Goal: Register for event/course

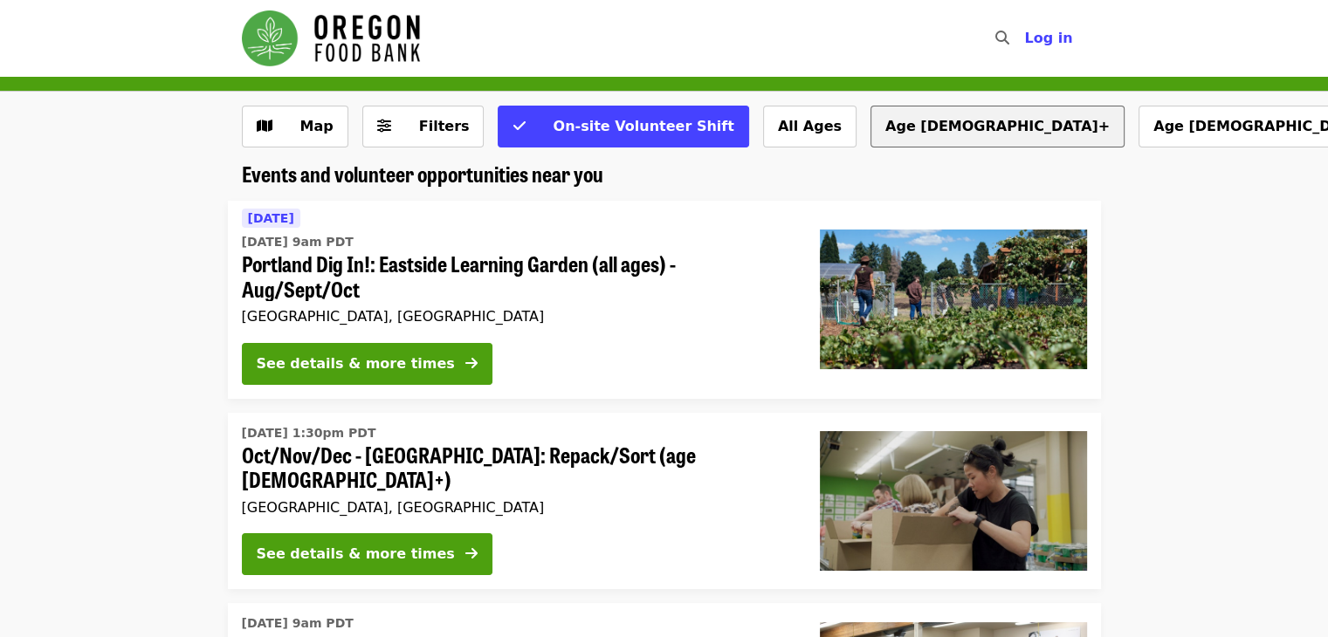
click at [870, 137] on button "Age [DEMOGRAPHIC_DATA]+" at bounding box center [997, 127] width 254 height 42
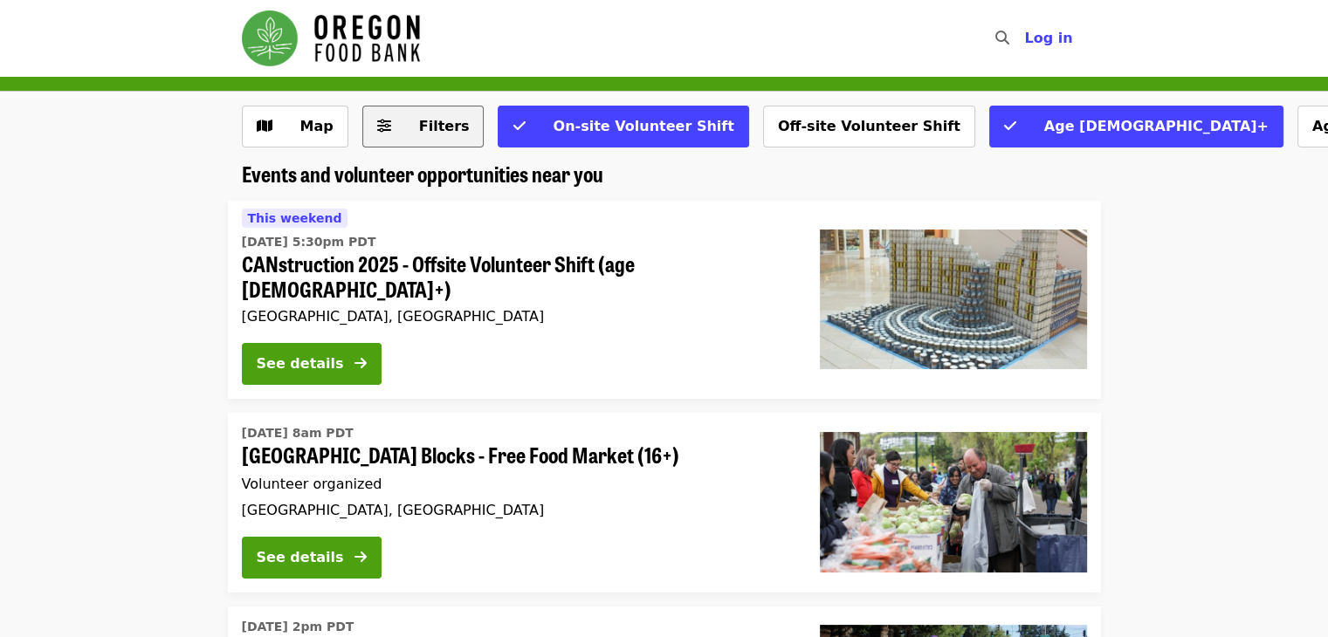
click at [442, 128] on span "Filters" at bounding box center [444, 126] width 51 height 17
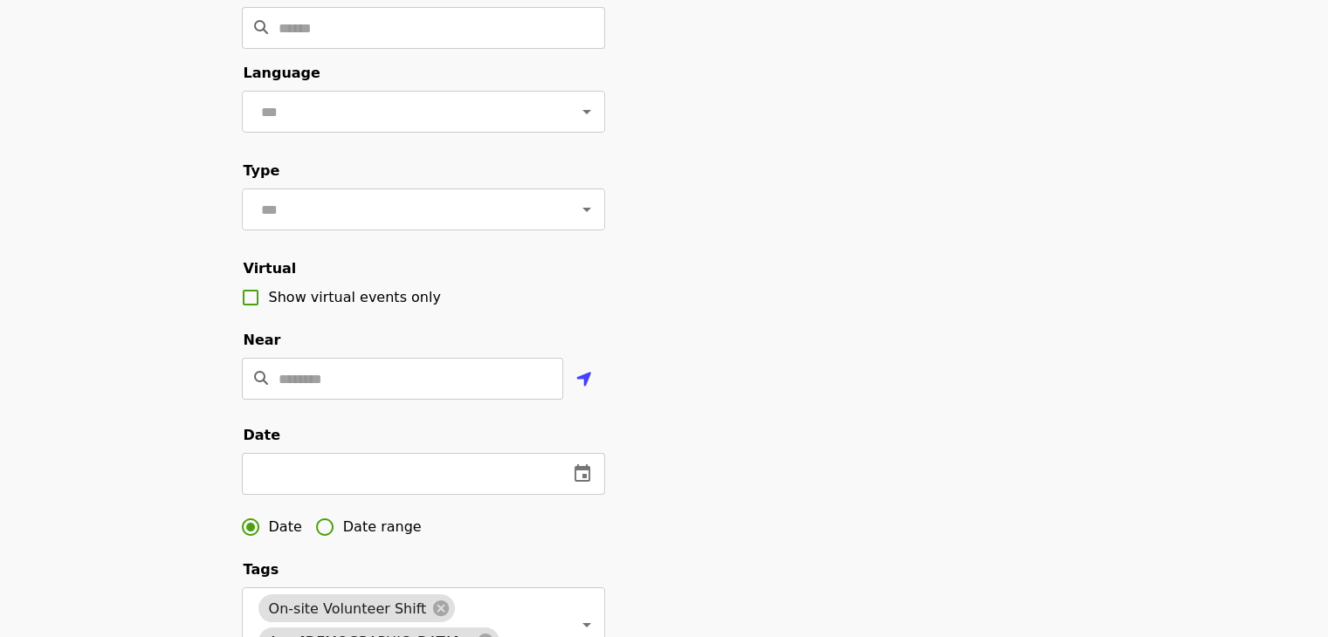
scroll to position [262, 0]
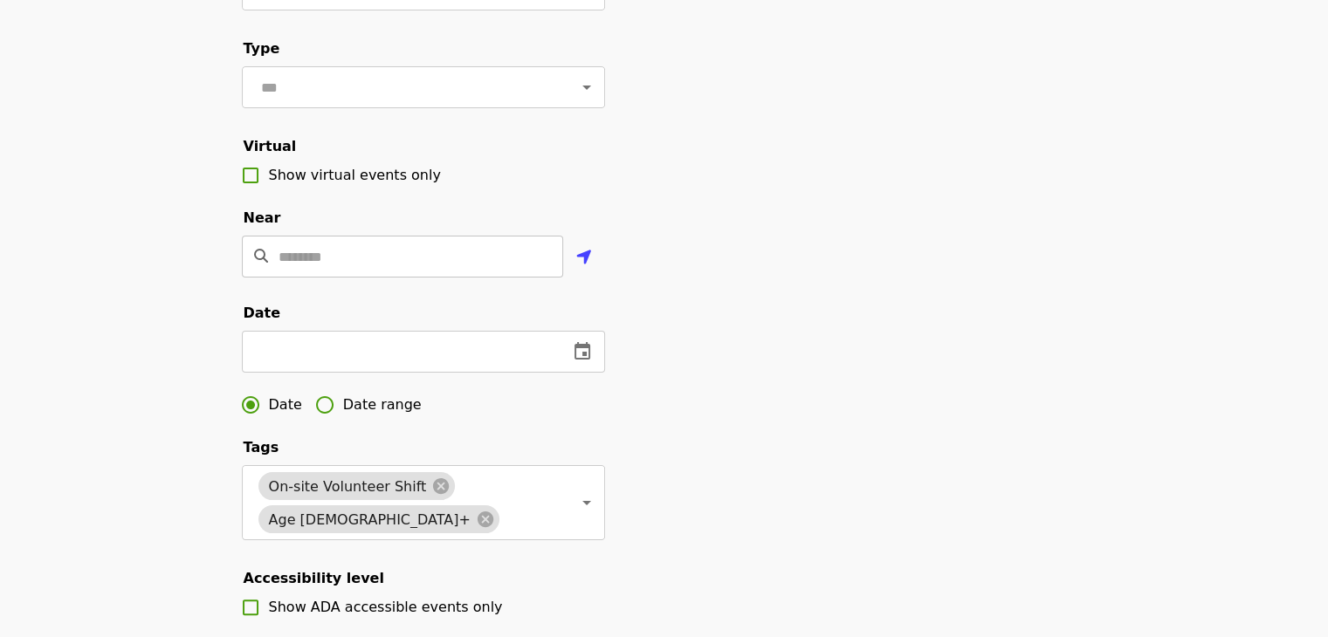
click at [321, 278] on input "Location" at bounding box center [420, 257] width 285 height 42
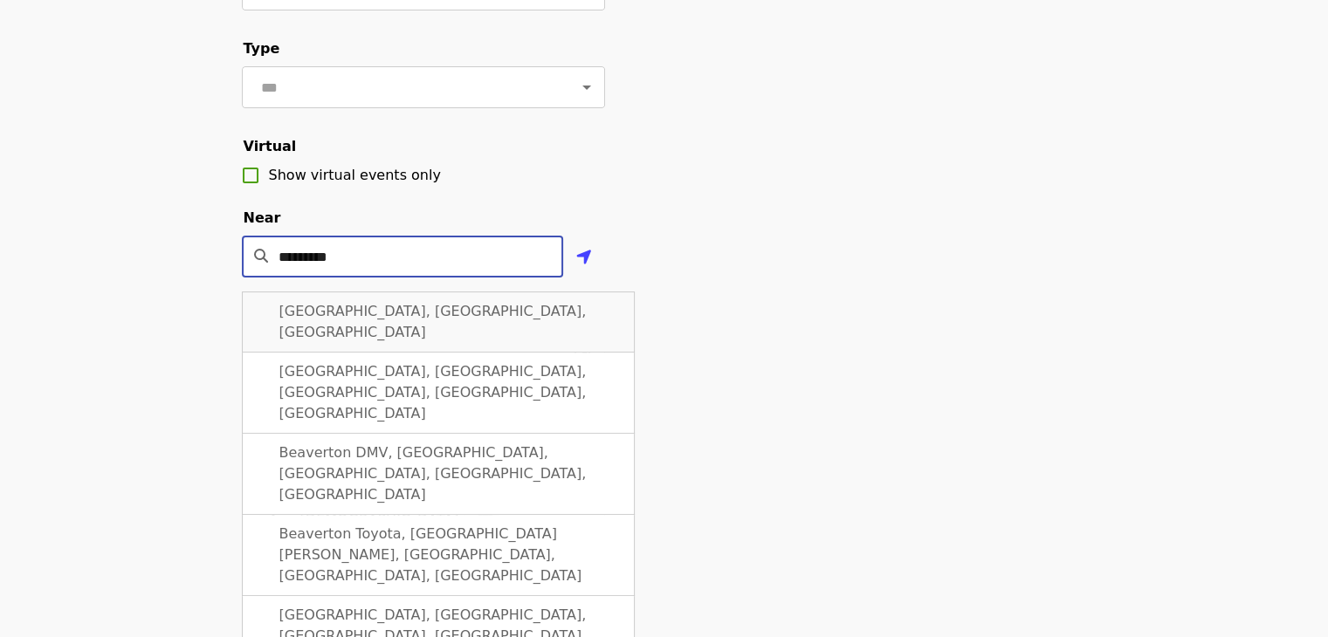
click at [321, 338] on span "[GEOGRAPHIC_DATA], [GEOGRAPHIC_DATA], [GEOGRAPHIC_DATA]" at bounding box center [432, 322] width 307 height 38
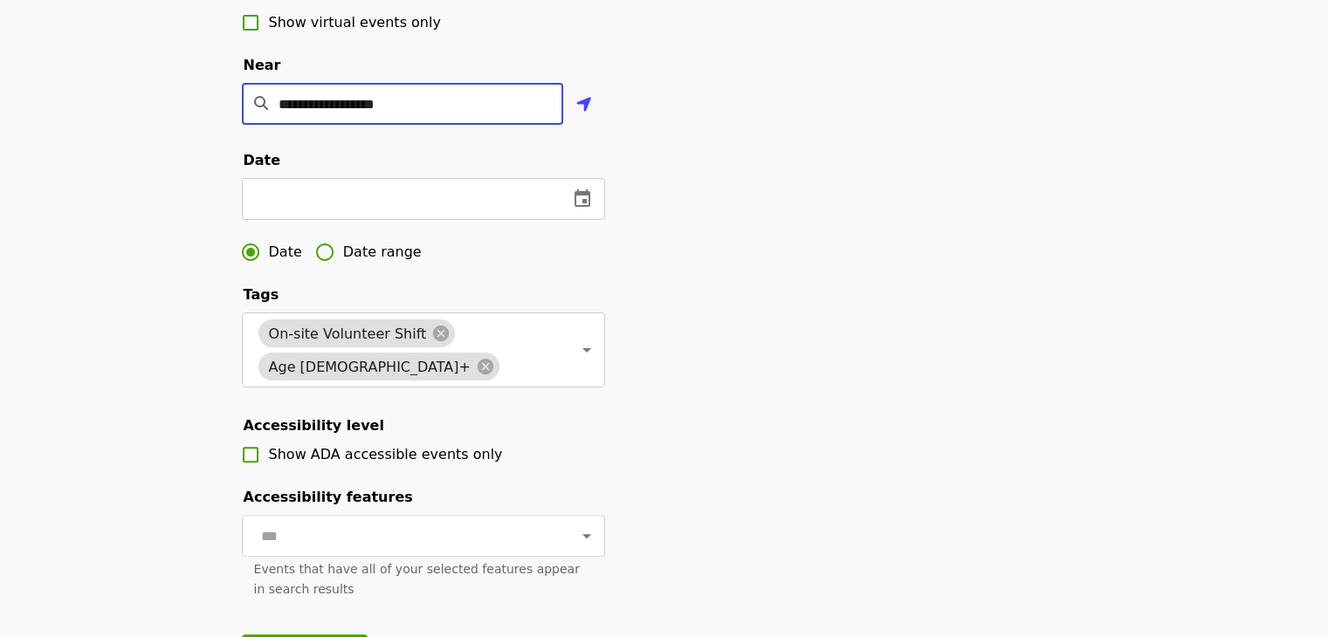
scroll to position [873, 0]
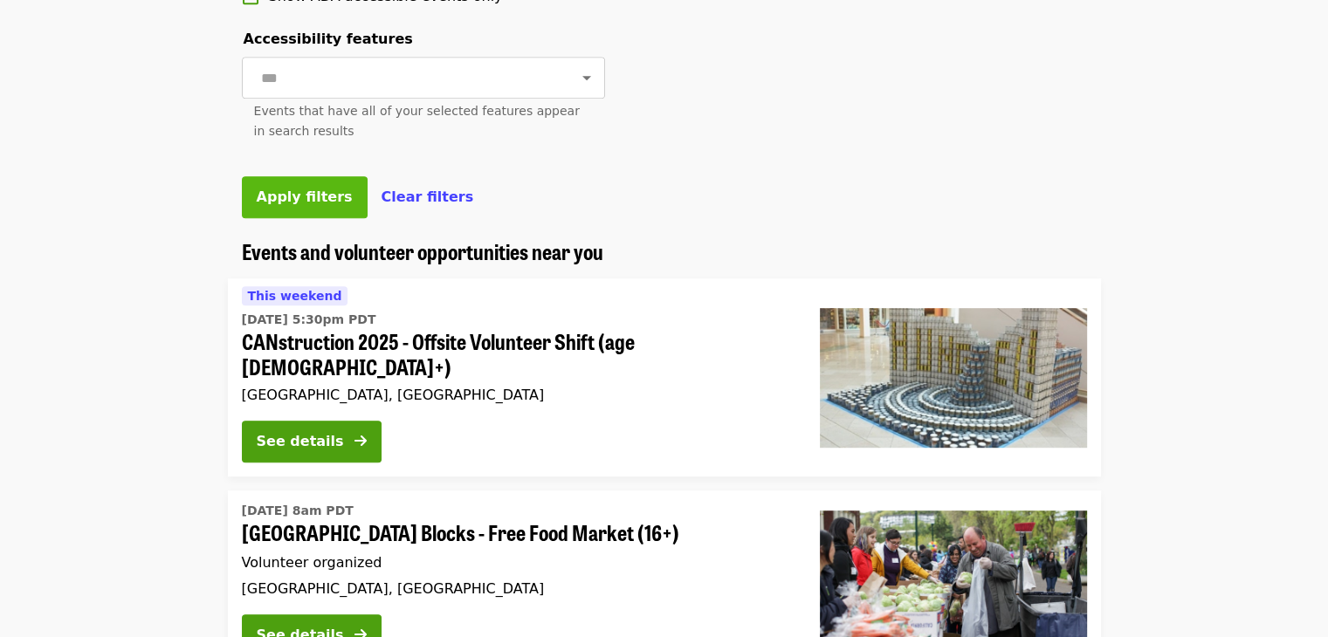
type input "**********"
click at [299, 218] on button "Apply filters" at bounding box center [305, 197] width 126 height 42
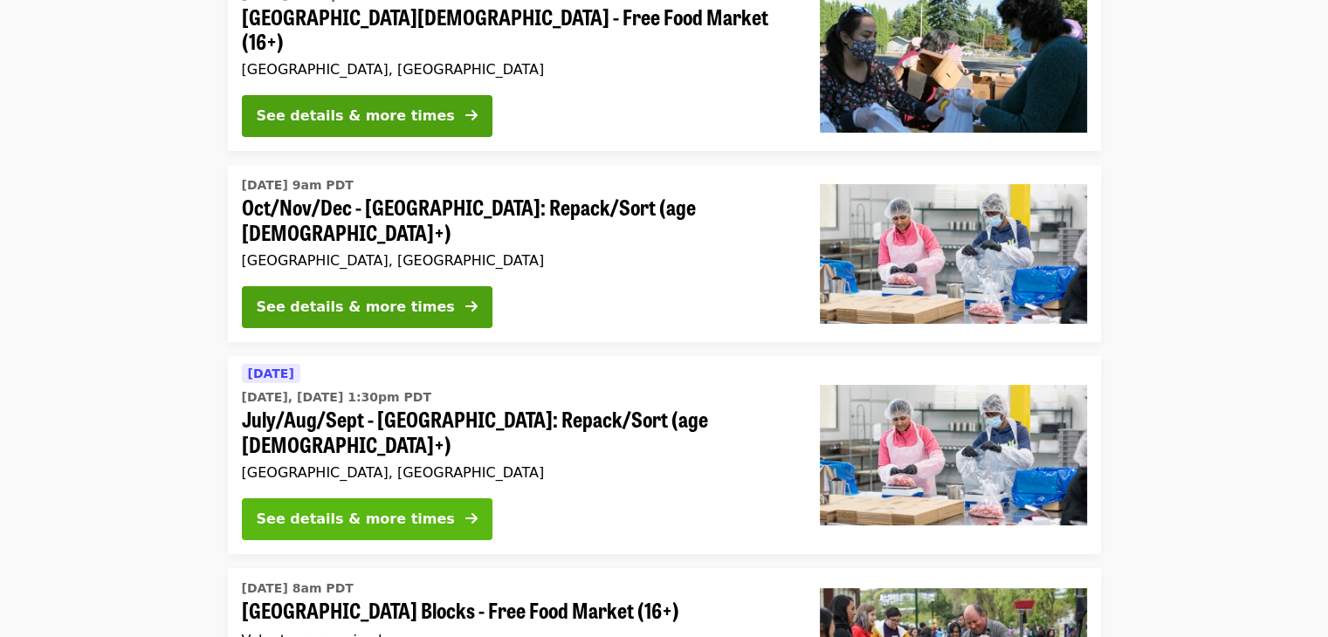
scroll to position [349, 0]
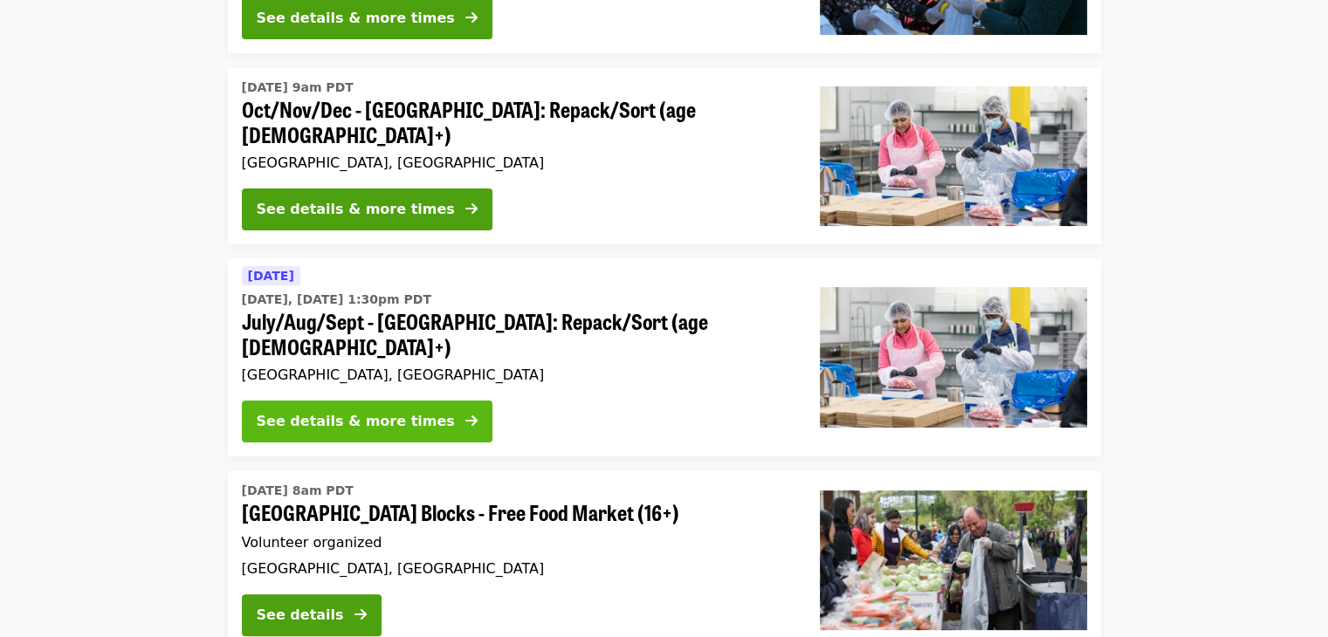
click at [399, 411] on div "See details & more times" at bounding box center [356, 421] width 198 height 21
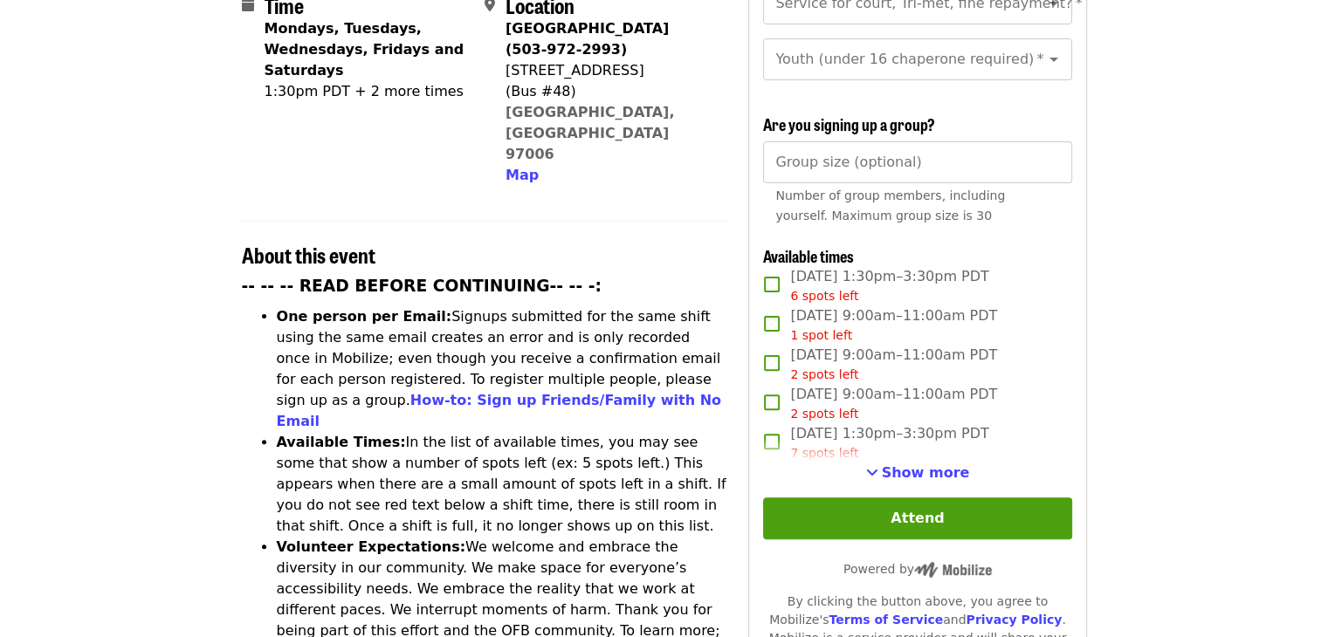
scroll to position [436, 0]
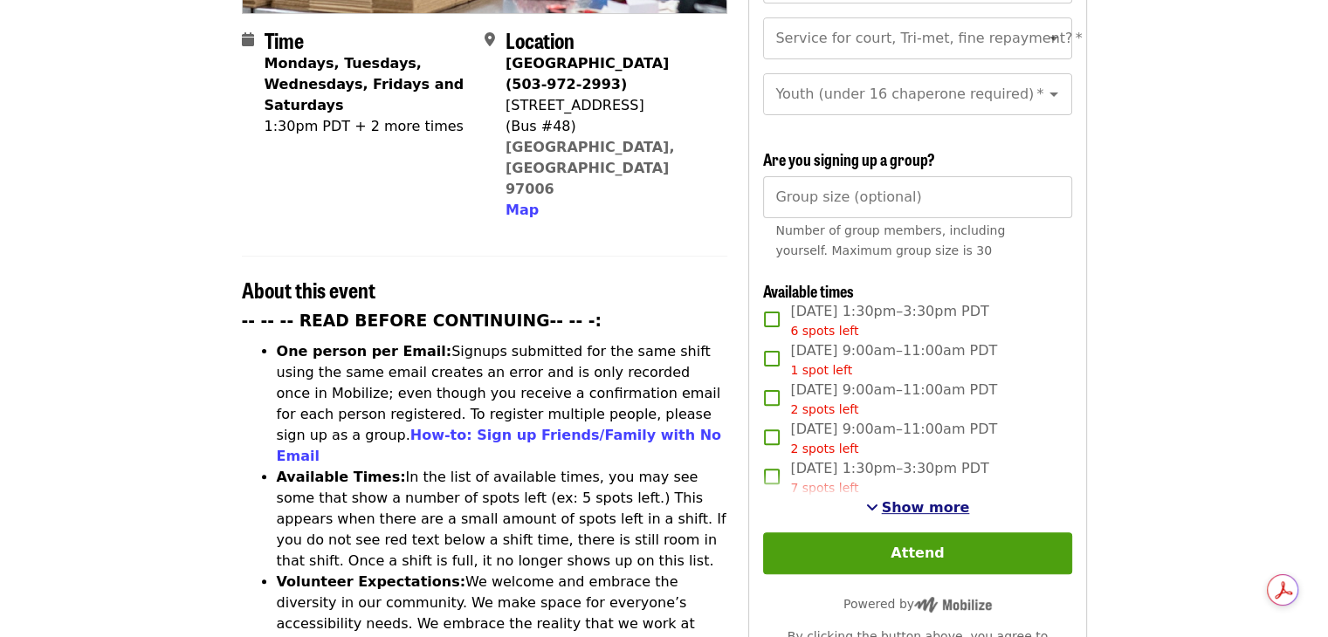
click at [911, 499] on span "Show more" at bounding box center [926, 507] width 88 height 17
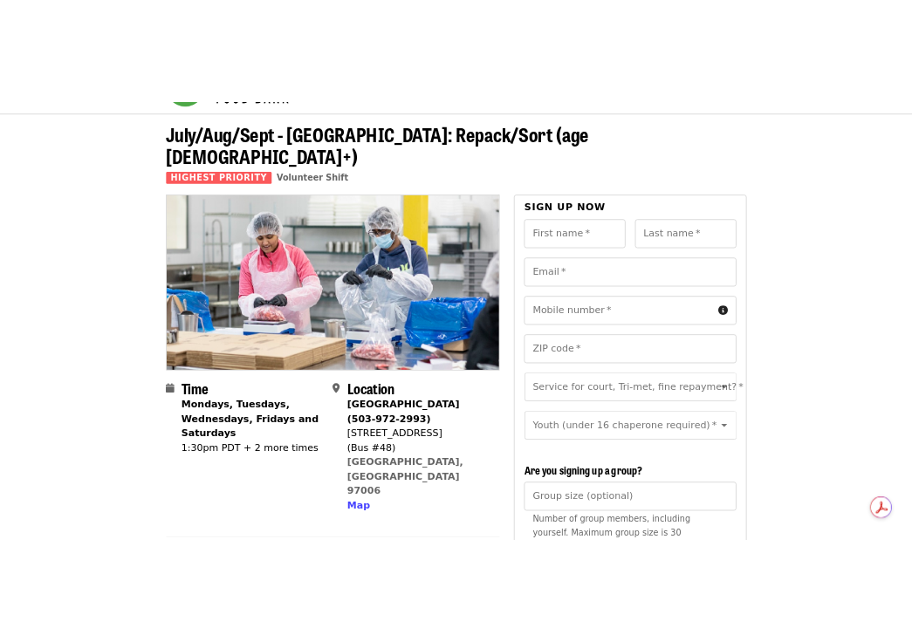
scroll to position [0, 0]
